Goal: Task Accomplishment & Management: Use online tool/utility

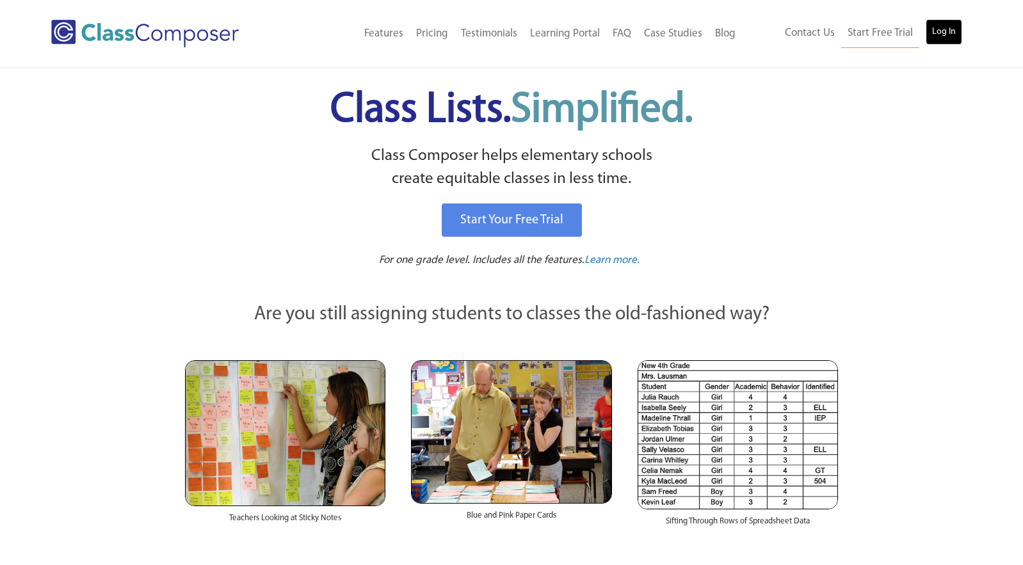
click at [941, 35] on link "Log In" at bounding box center [944, 32] width 37 height 26
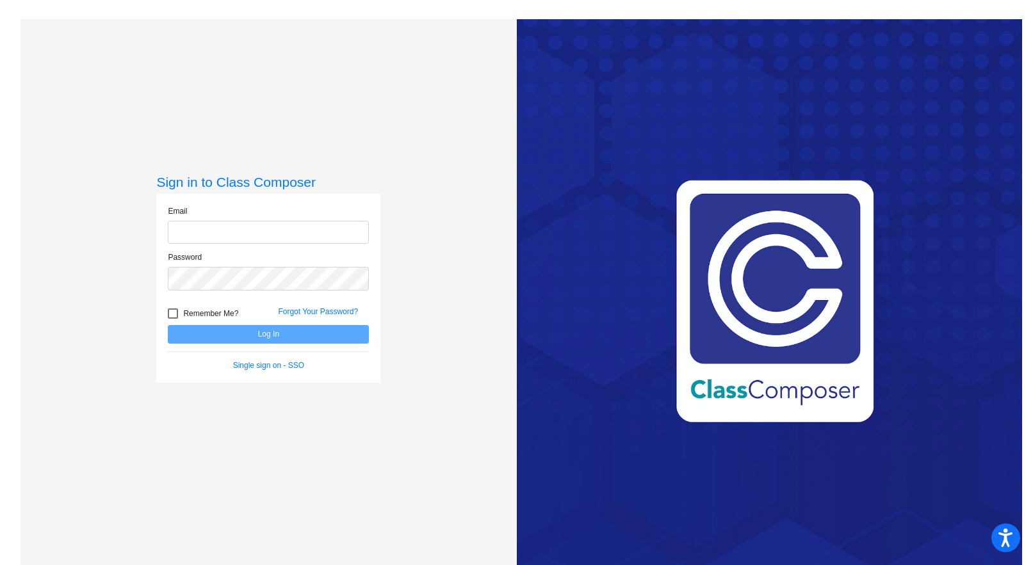
type input "phoeft@monomoy.edu"
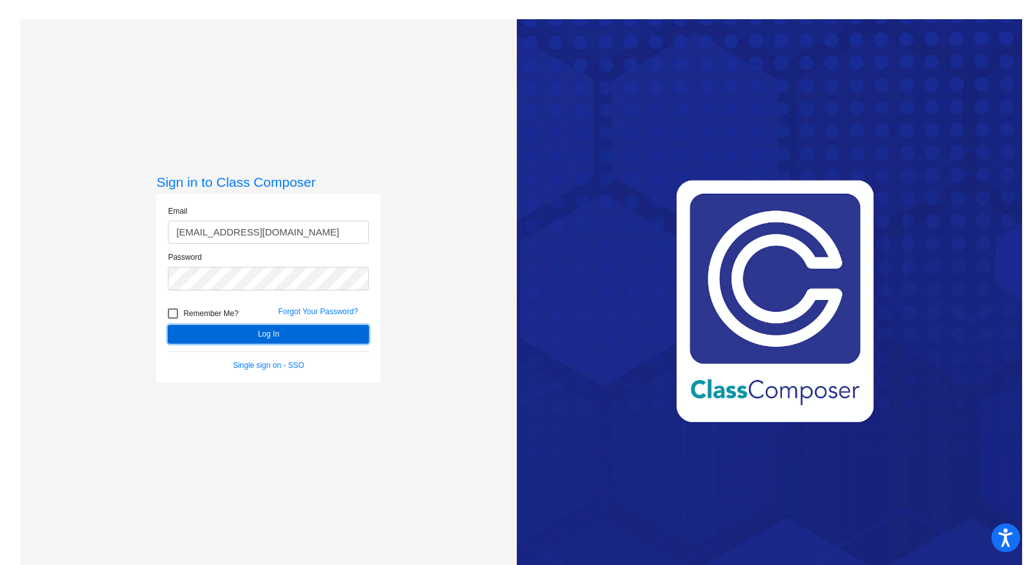
click at [275, 334] on button "Log In" at bounding box center [268, 334] width 201 height 19
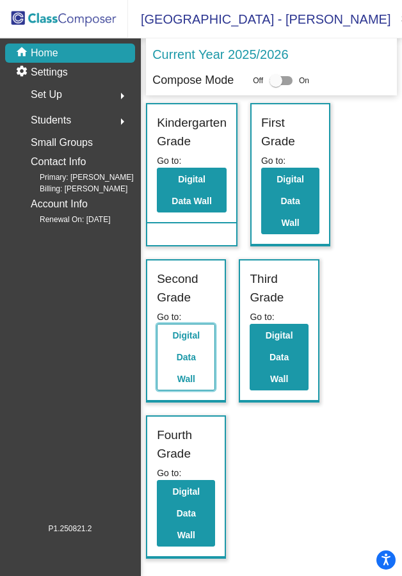
click at [179, 345] on button "Digital Data Wall" at bounding box center [186, 357] width 58 height 67
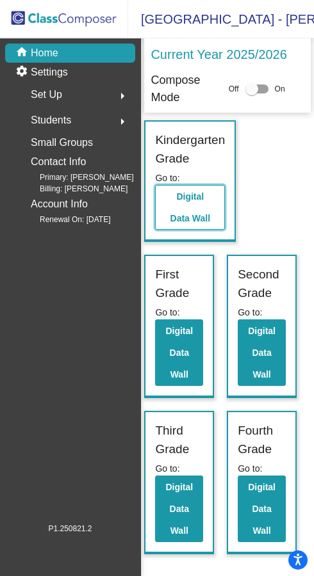
click at [188, 204] on button "Digital Data Wall" at bounding box center [190, 207] width 70 height 45
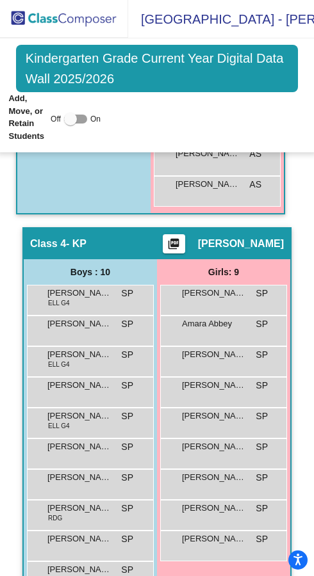
scroll to position [1509, 0]
